Goal: Find specific page/section: Find specific page/section

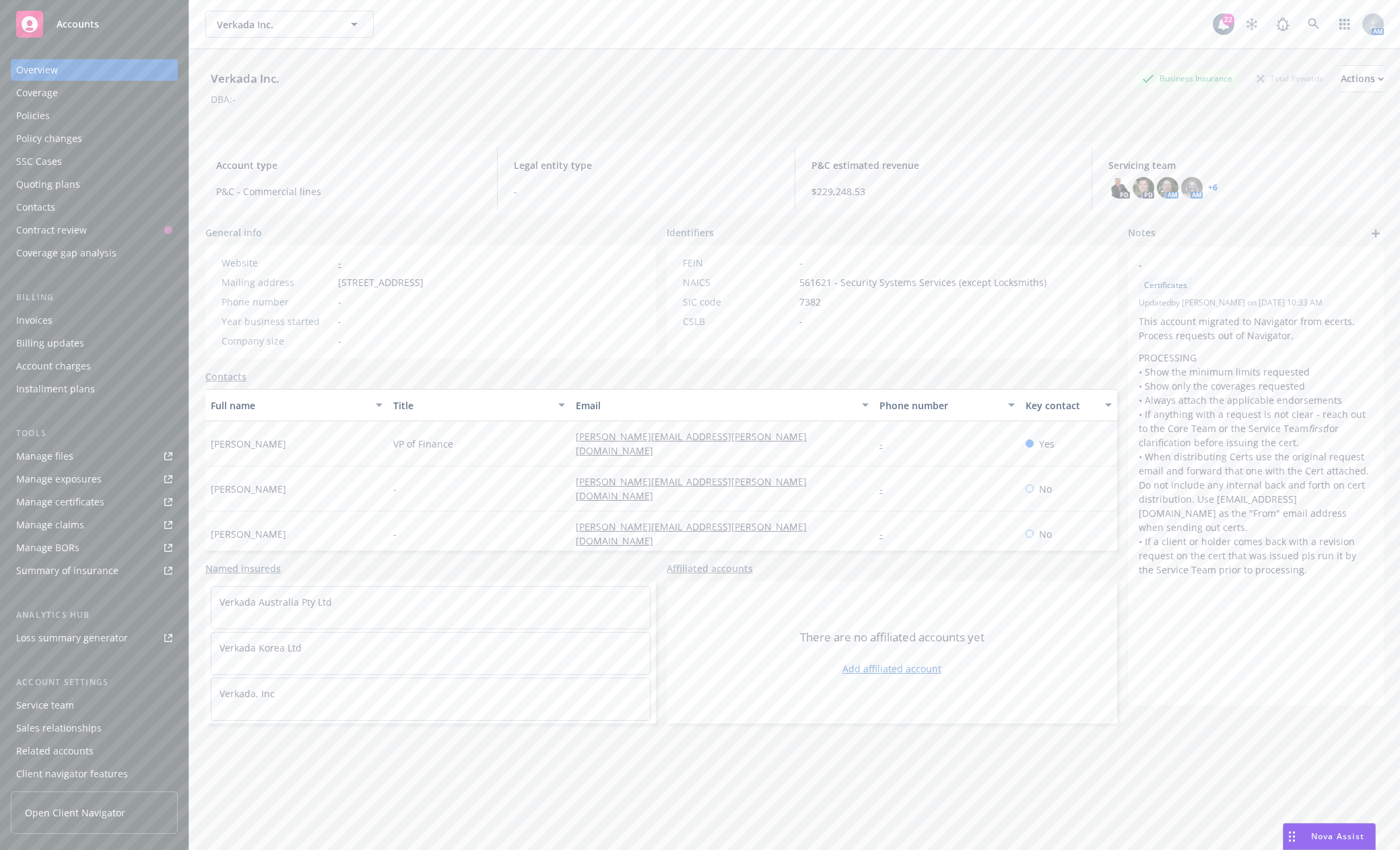
drag, startPoint x: 0, startPoint y: 0, endPoint x: 89, endPoint y: 33, distance: 94.9
click at [89, 33] on div "Accounts" at bounding box center [94, 24] width 156 height 27
